Goal: Find contact information: Find contact information

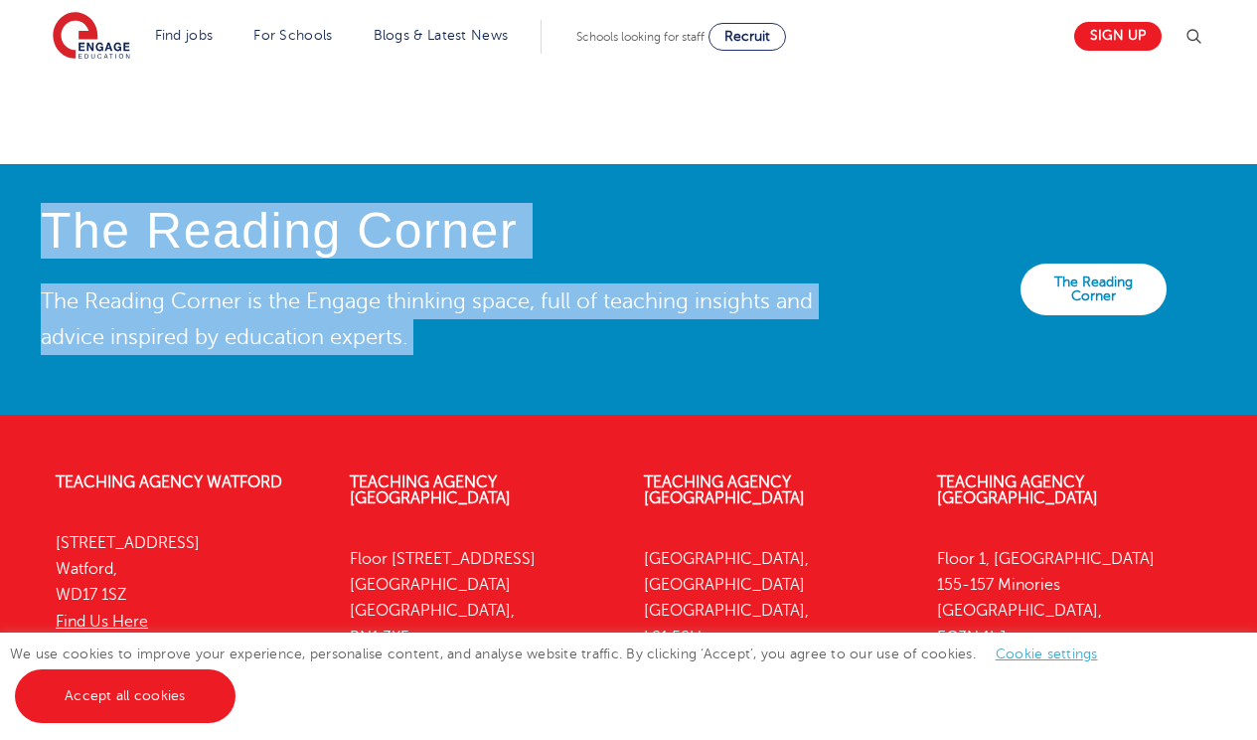
drag, startPoint x: 523, startPoint y: 290, endPoint x: 500, endPoint y: 775, distance: 485.6
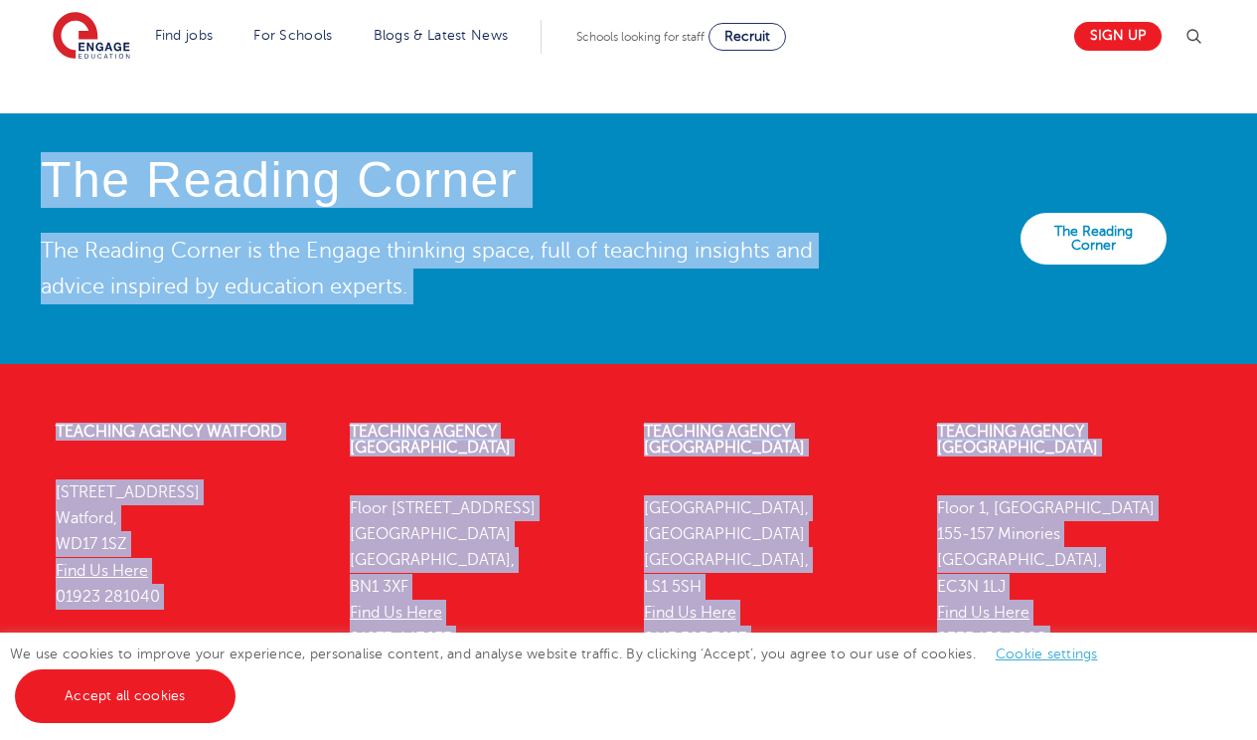
click at [537, 394] on footer "Teaching Agency [GEOGRAPHIC_DATA][STREET_ADDRESS] Find Us Here 01923 281040 Tea…" at bounding box center [628, 631] width 1257 height 534
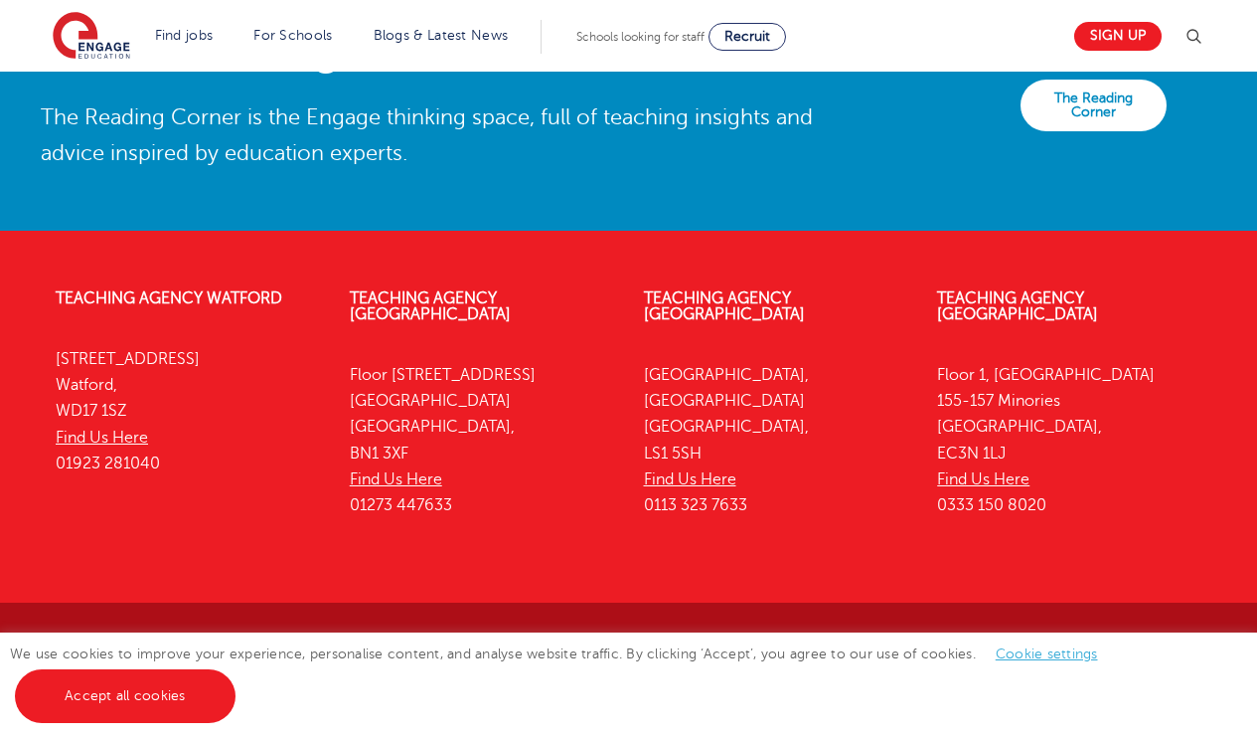
scroll to position [4536, 0]
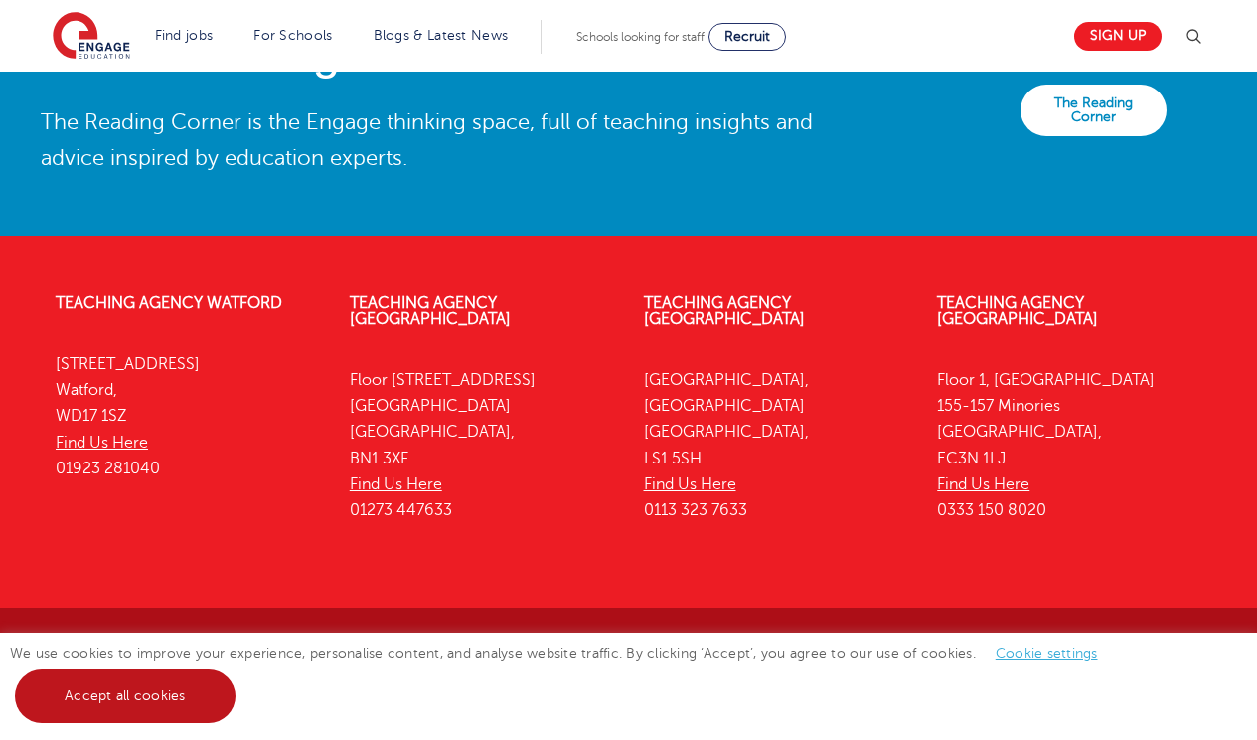
click at [100, 709] on link "Accept all cookies" at bounding box center [125, 696] width 221 height 54
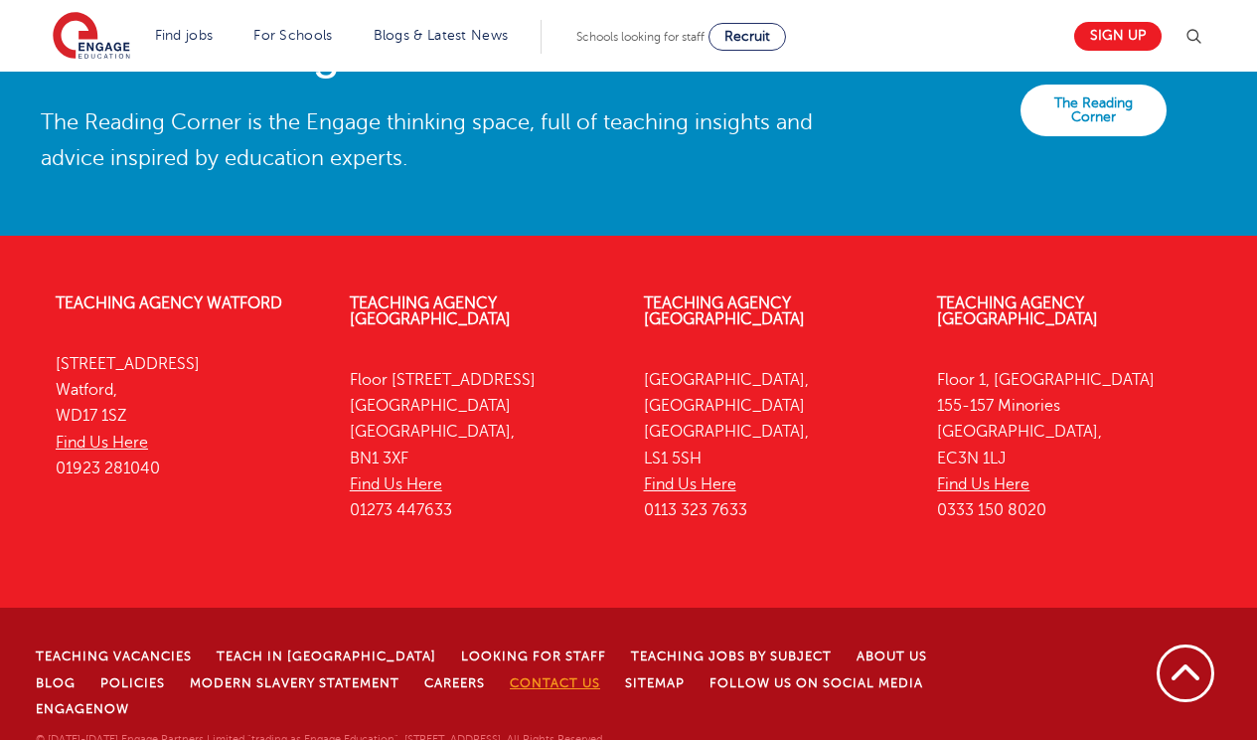
click at [527, 679] on link "Contact Us" at bounding box center [555, 683] width 90 height 14
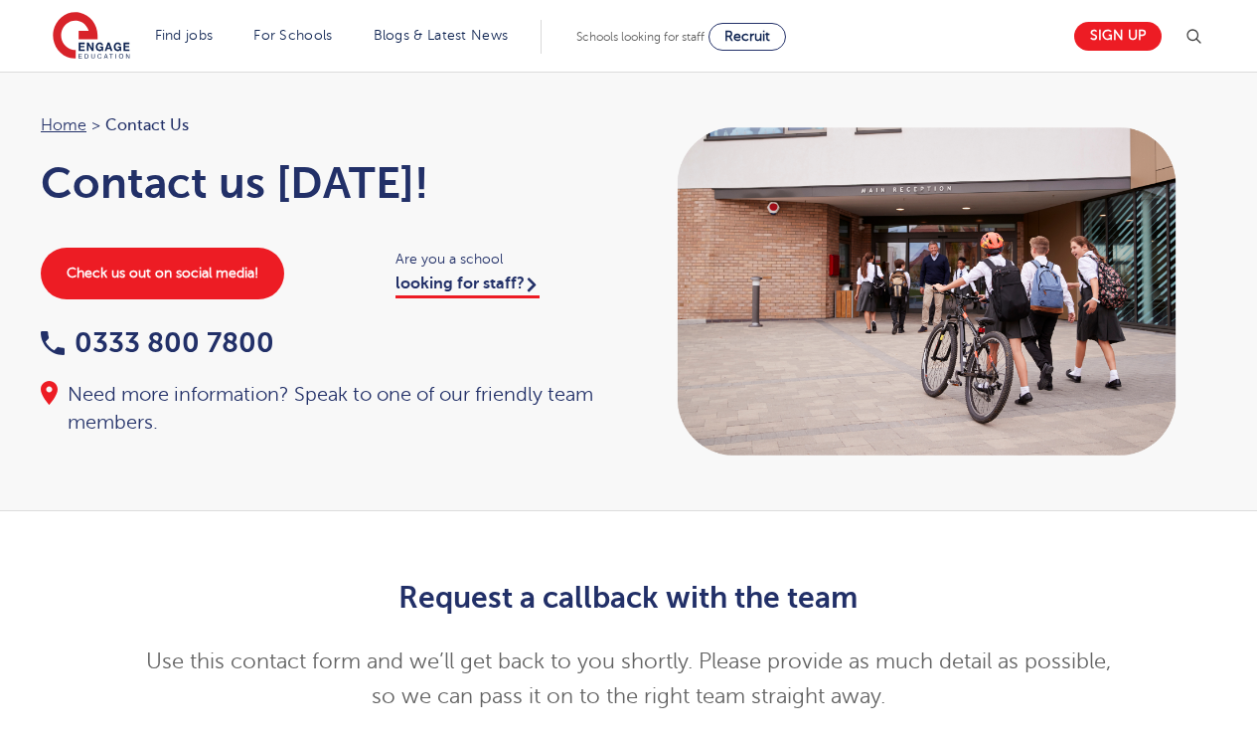
click at [256, 608] on h2 "Request a callback with the team" at bounding box center [628, 598] width 975 height 34
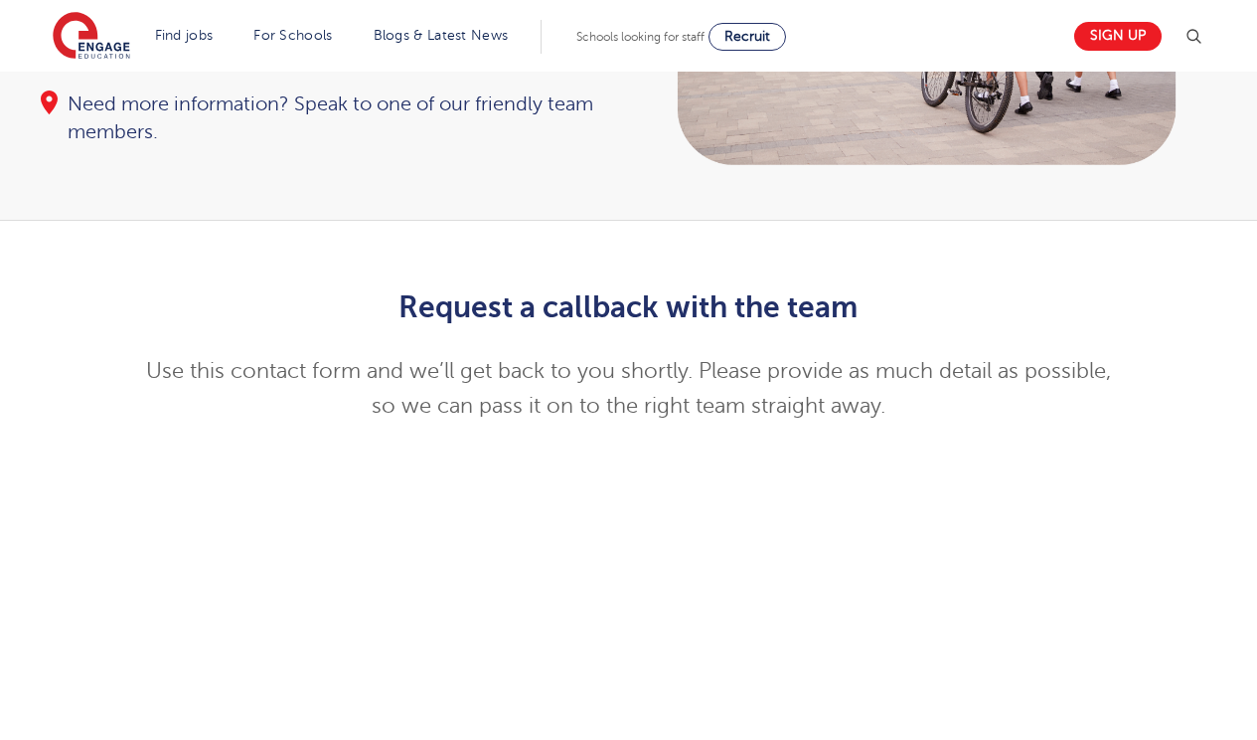
scroll to position [300, 0]
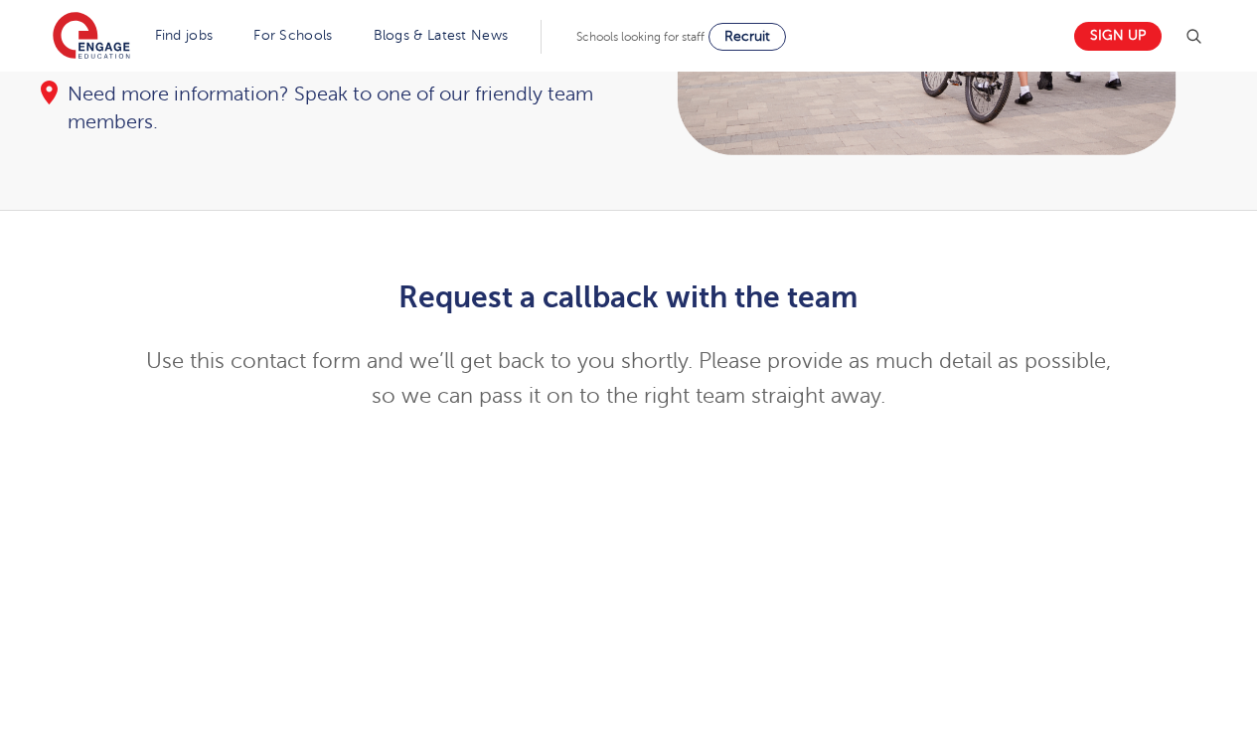
click at [526, 288] on h2 "Request a callback with the team" at bounding box center [628, 297] width 975 height 34
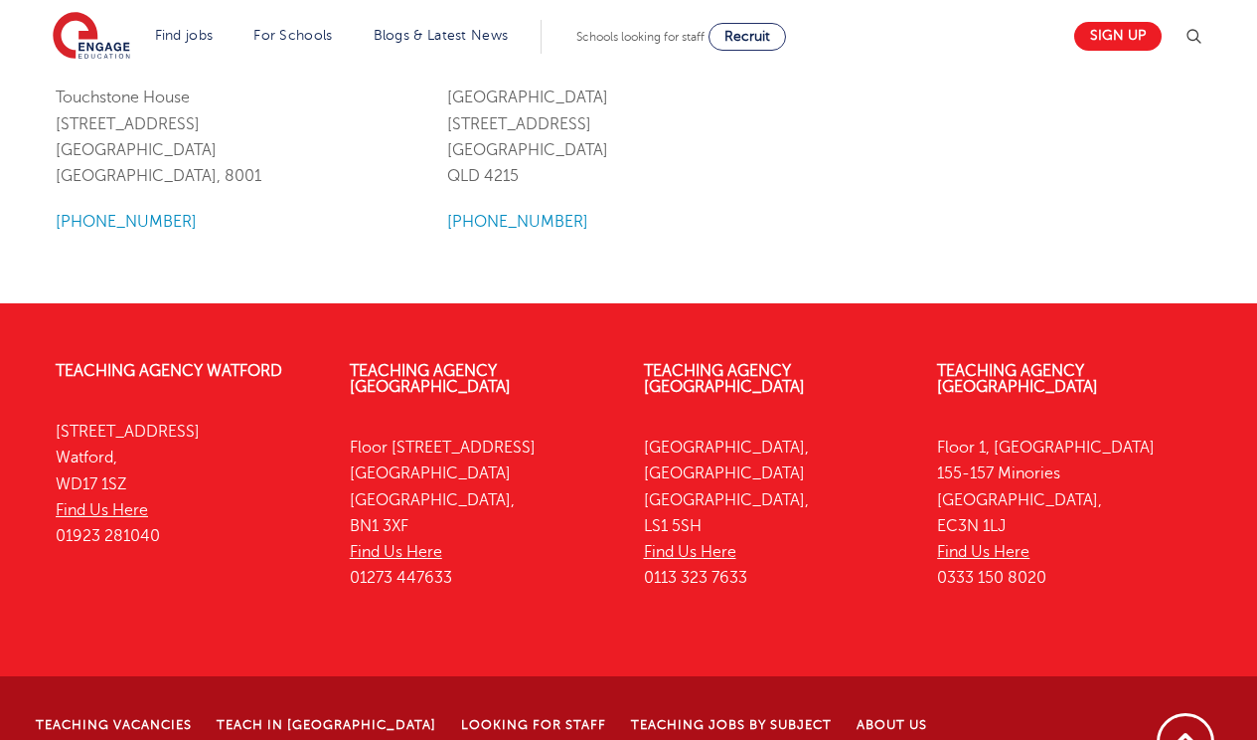
scroll to position [2569, 0]
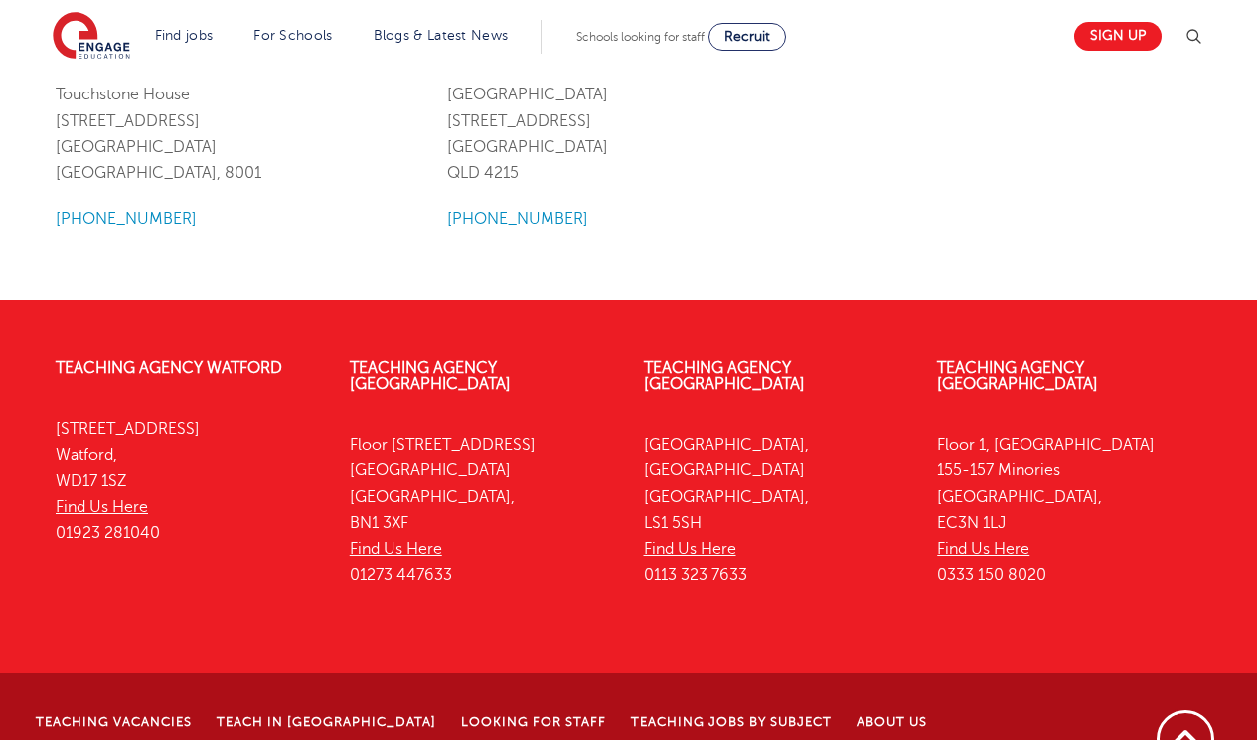
click at [755, 197] on div "Engage Education Australia Old Station 45 Nerang Street Southport QLD 4215 +61 …" at bounding box center [628, 133] width 392 height 195
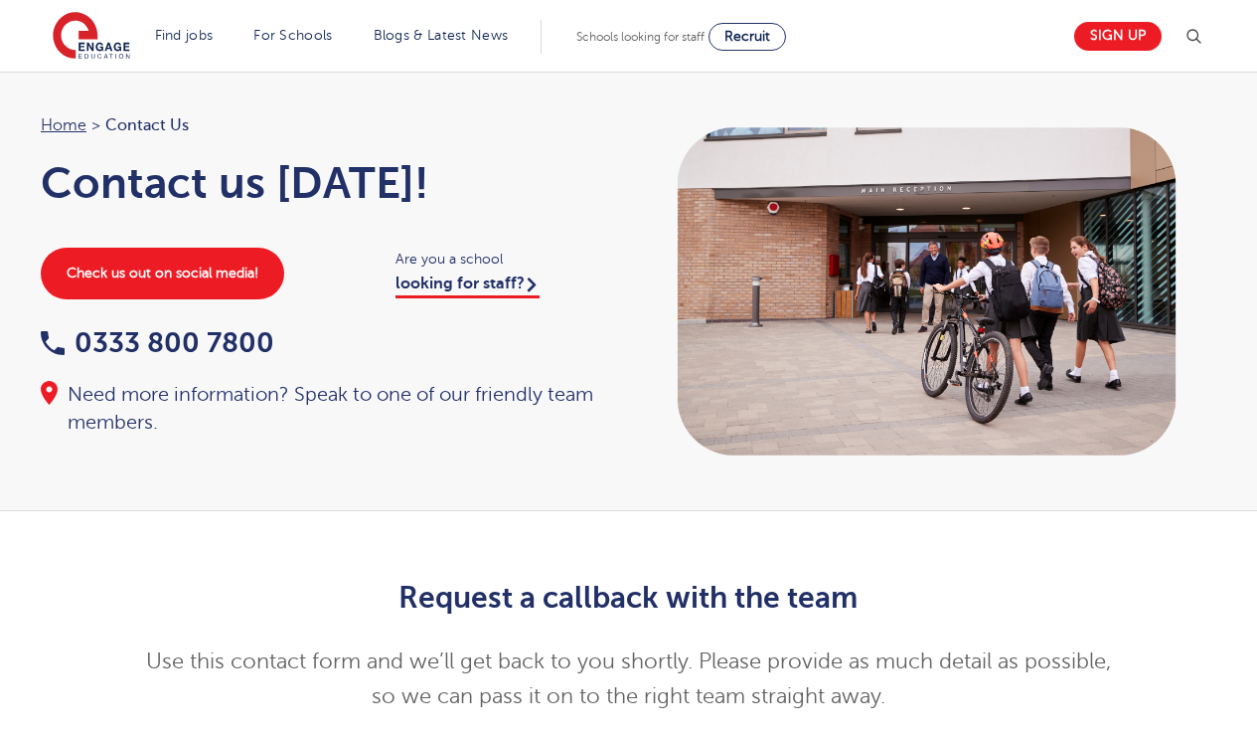
scroll to position [0, 0]
click at [463, 189] on h1 "Contact us today!" at bounding box center [325, 183] width 569 height 50
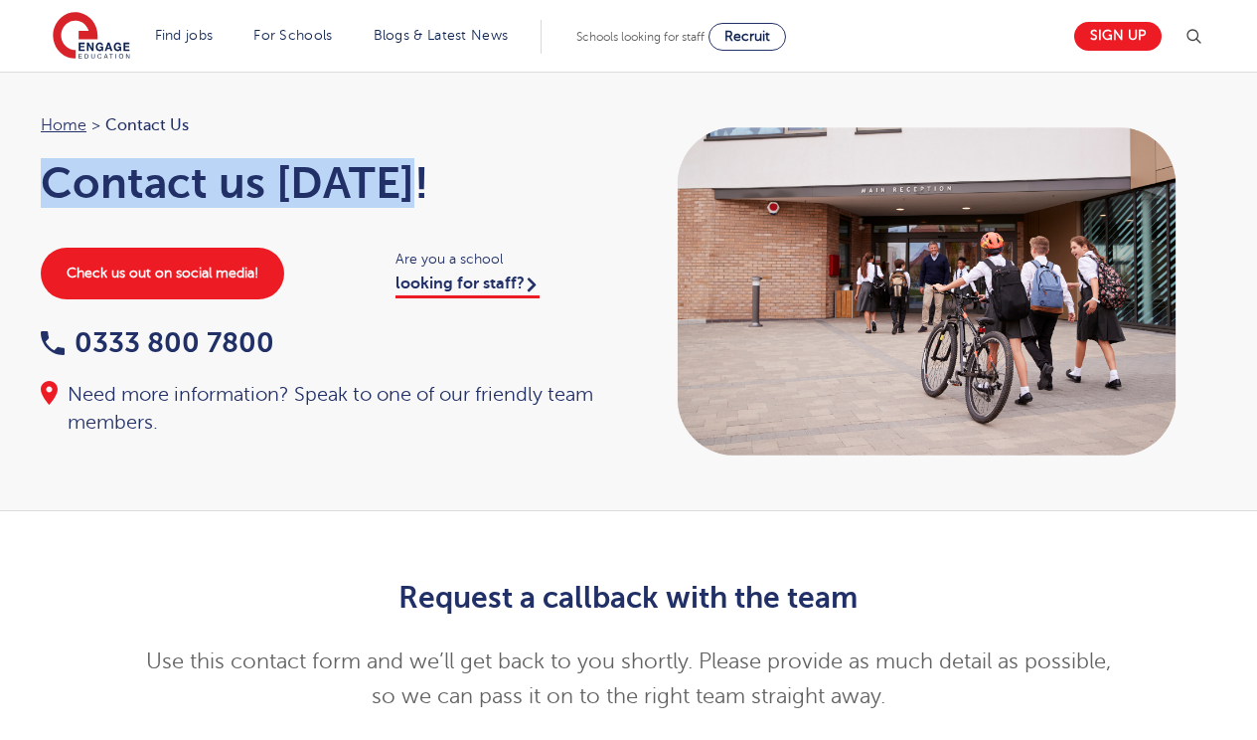
drag, startPoint x: 447, startPoint y: 187, endPoint x: 38, endPoint y: 173, distance: 409.8
click at [38, 173] on div "Home > Contact Us Contact us today! Check us out on social media! Are you a sch…" at bounding box center [325, 274] width 608 height 324
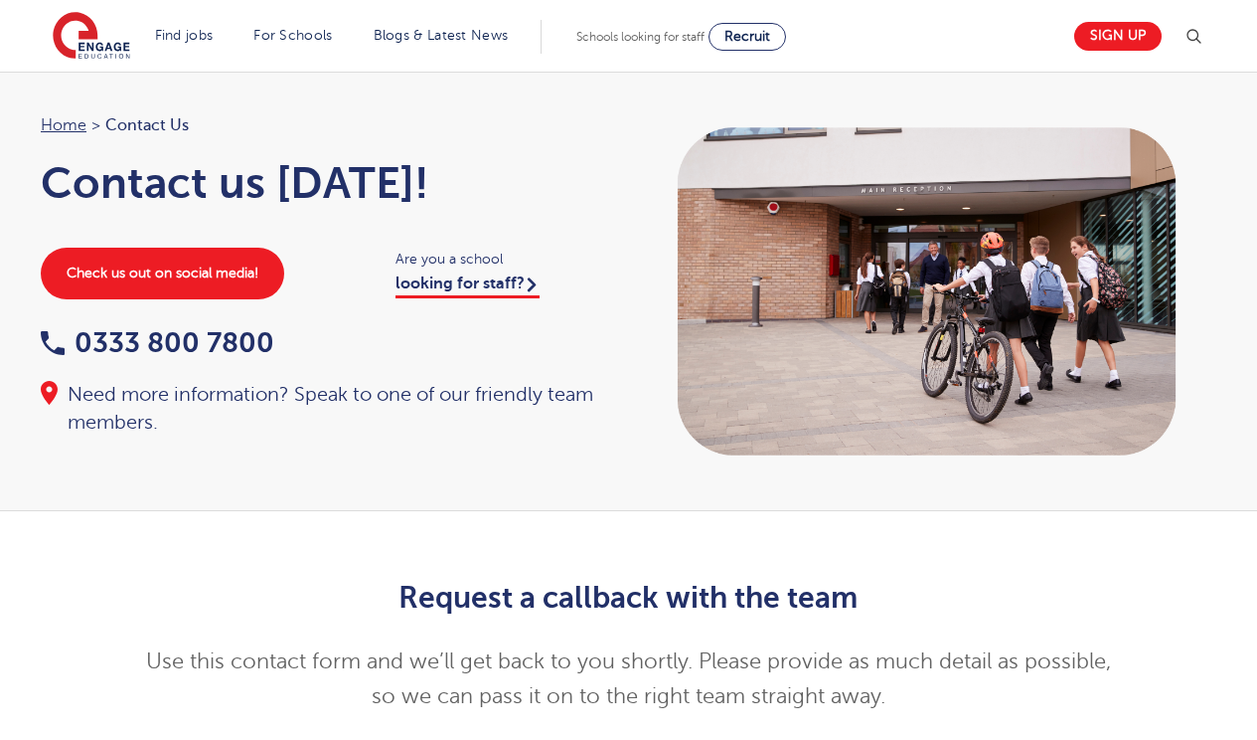
click at [311, 150] on div "Home > Contact Us Contact us today! Check us out on social media! Are you a sch…" at bounding box center [325, 274] width 608 height 324
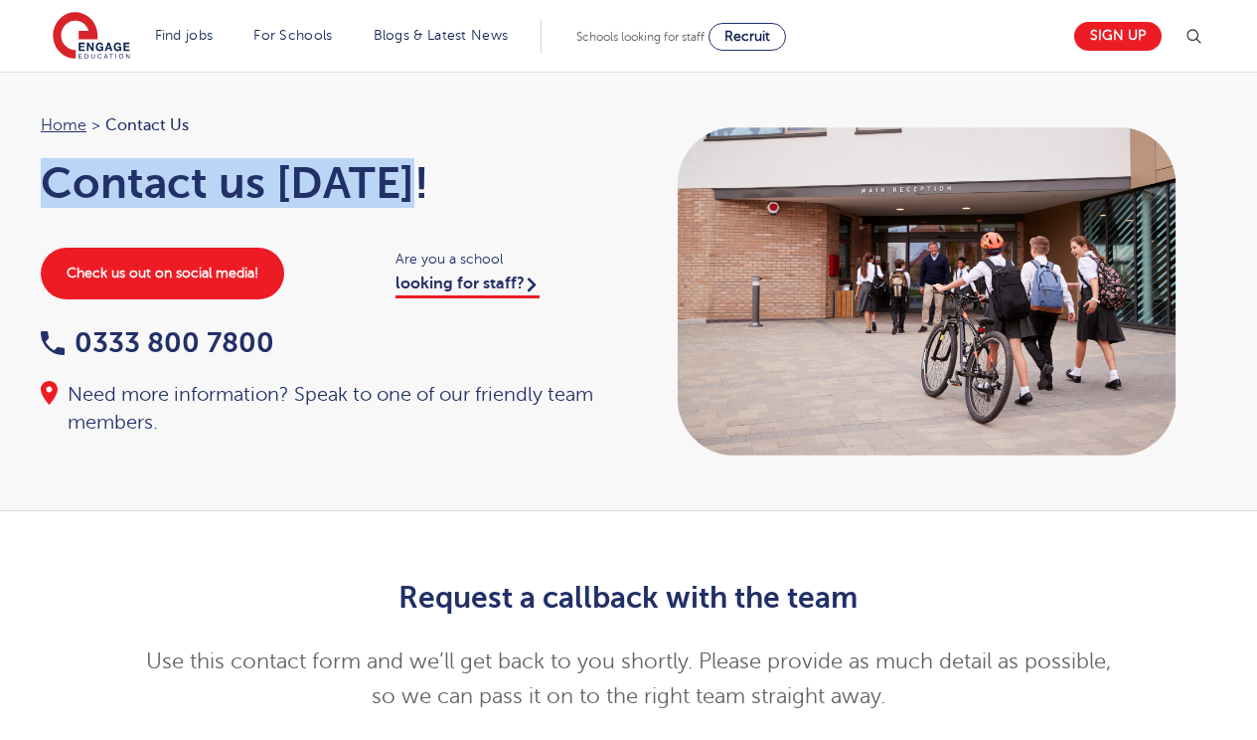
drag, startPoint x: 490, startPoint y: 181, endPoint x: 42, endPoint y: 199, distance: 448.7
click at [39, 199] on div "Home > Contact Us Contact us today! Check us out on social media! Are you a sch…" at bounding box center [325, 274] width 608 height 324
click at [456, 171] on h1 "Contact us today!" at bounding box center [325, 183] width 569 height 50
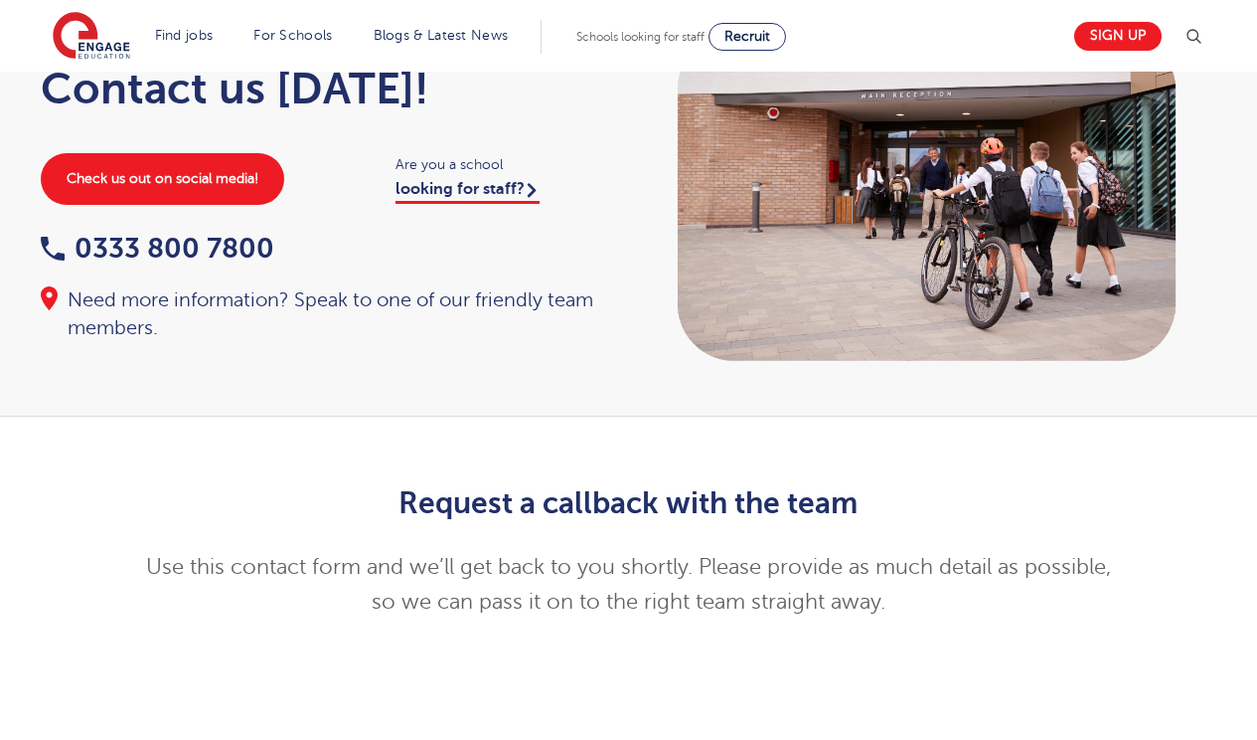
scroll to position [83, 0]
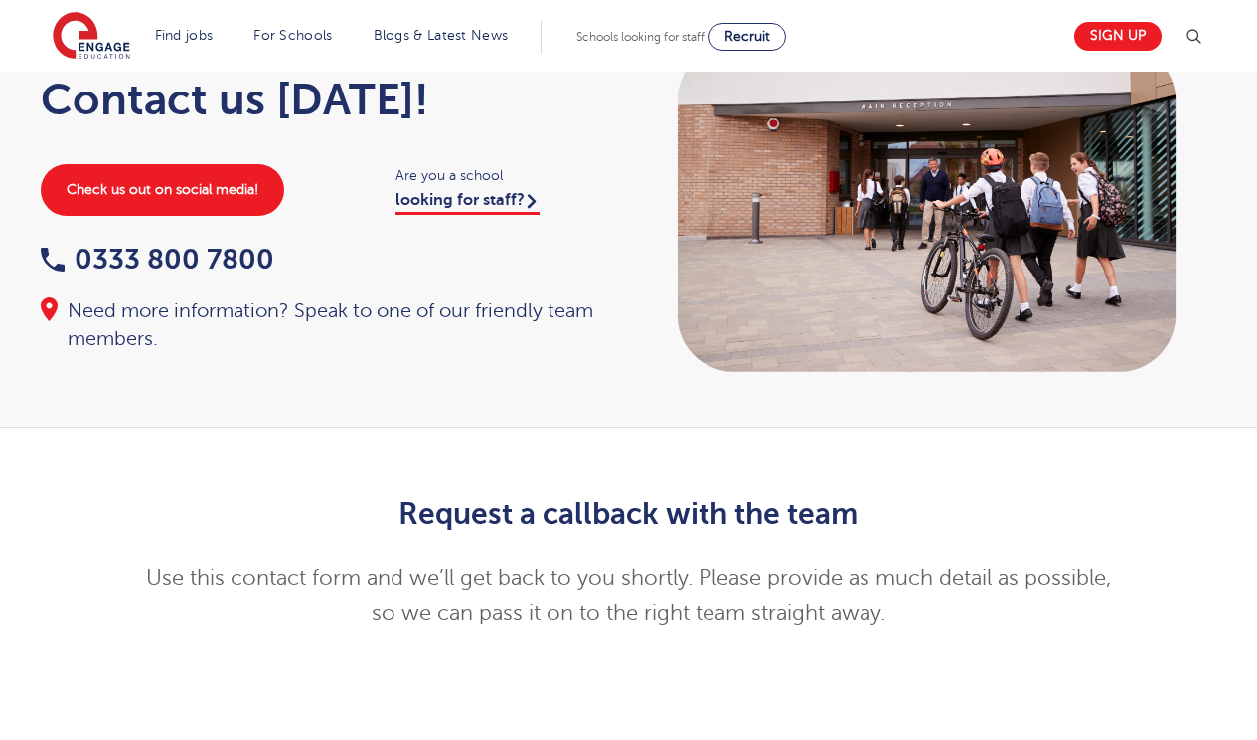
click at [62, 502] on div "Request a callback with the team Use this contact form and we’ll get back to yo…" at bounding box center [629, 558] width 1206 height 183
click at [124, 487] on div "Request a callback with the team Use this contact form and we’ll get back to yo…" at bounding box center [629, 558] width 1206 height 183
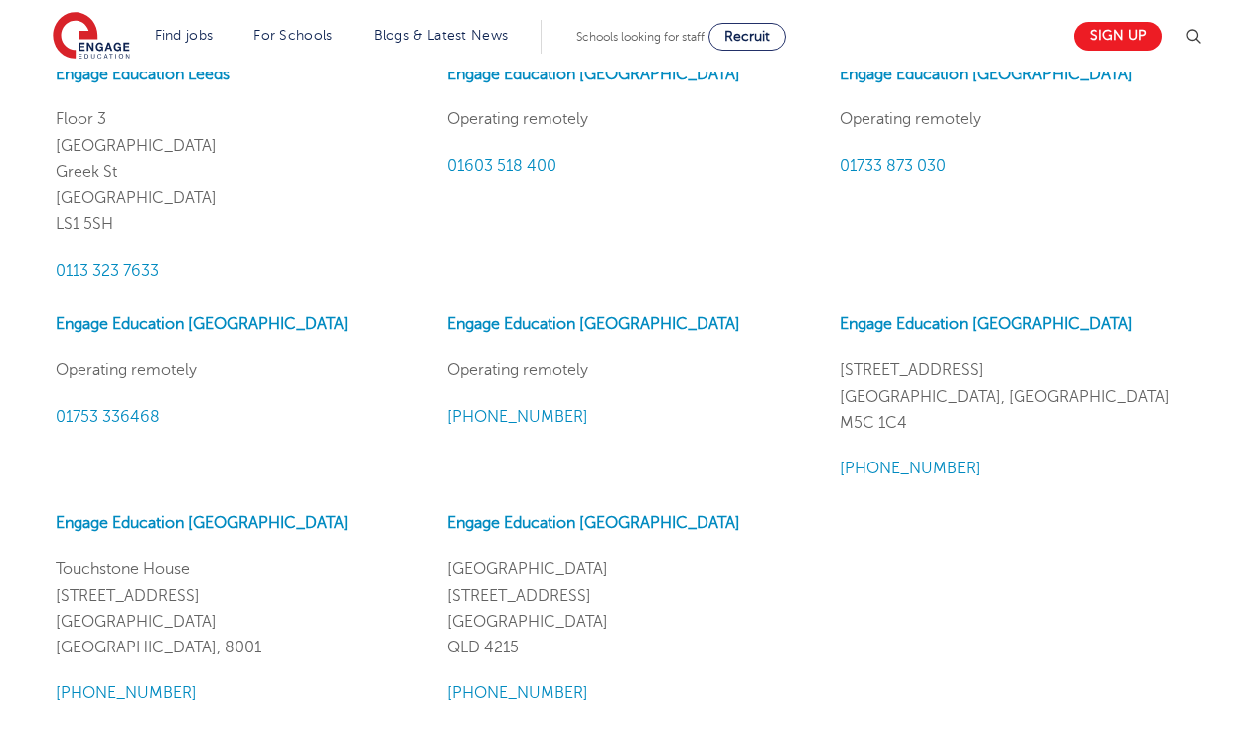
scroll to position [2097, 0]
